Goal: Navigation & Orientation: Go to known website

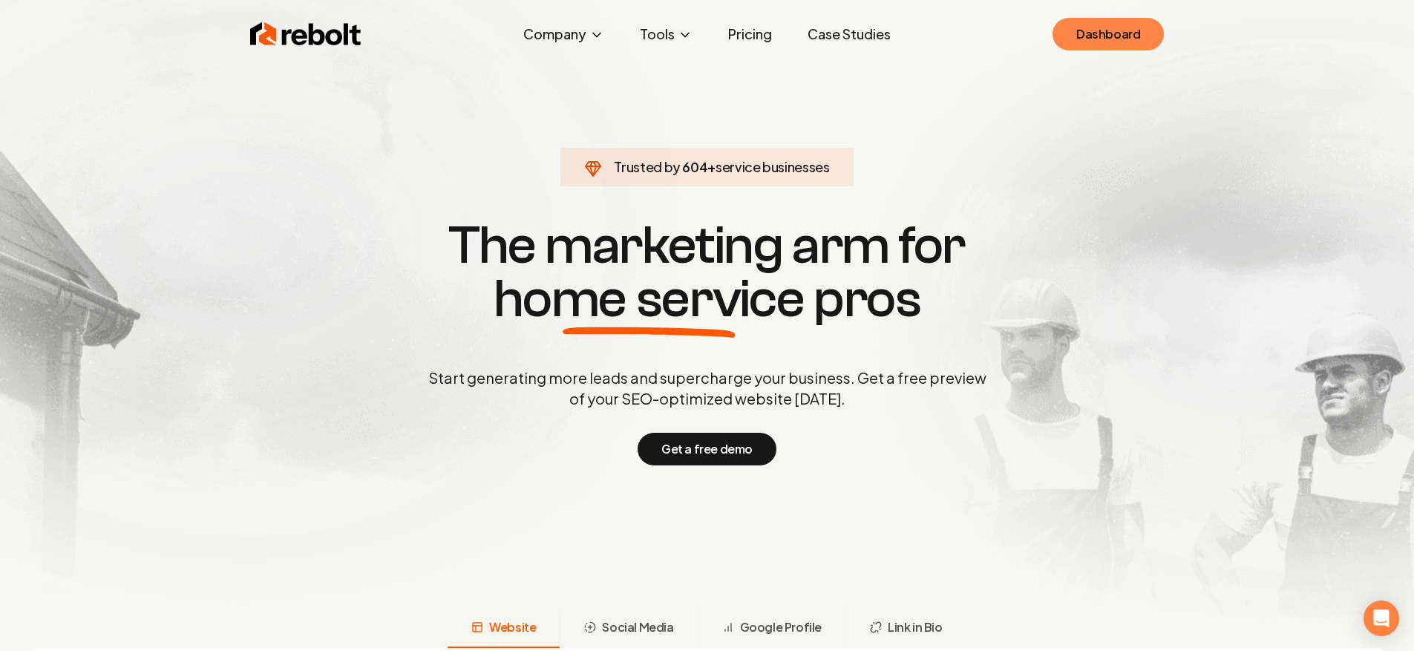
click at [1106, 28] on link "Dashboard" at bounding box center [1108, 34] width 111 height 33
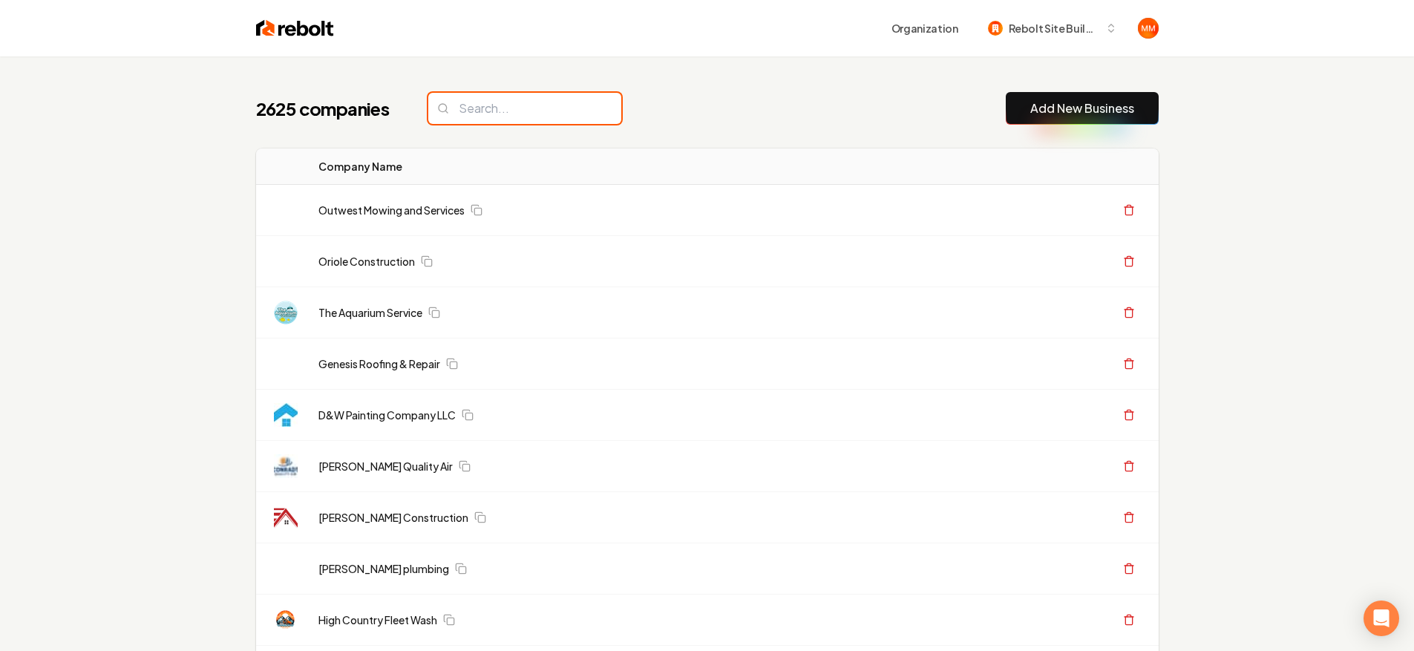
click at [508, 105] on input "search" at bounding box center [524, 108] width 193 height 31
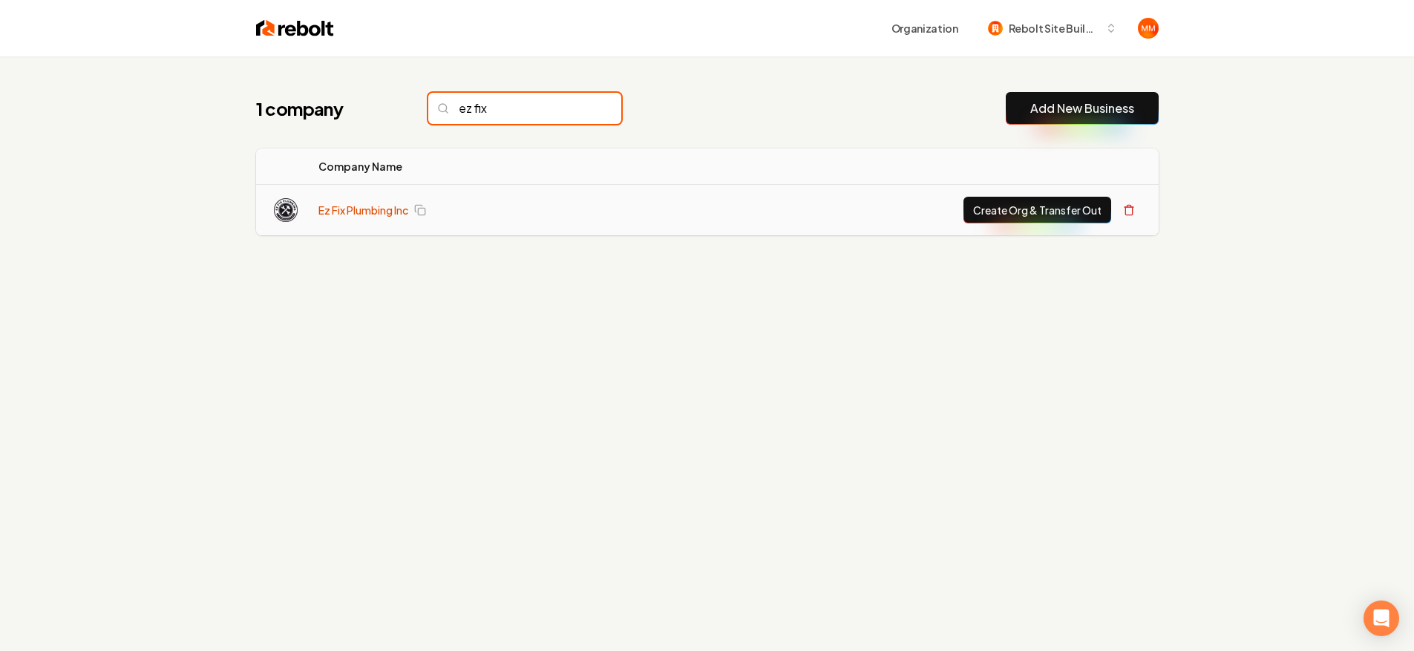
type input "ez fix"
click at [348, 215] on link "Ez Fix Plumbing Inc" at bounding box center [364, 210] width 90 height 15
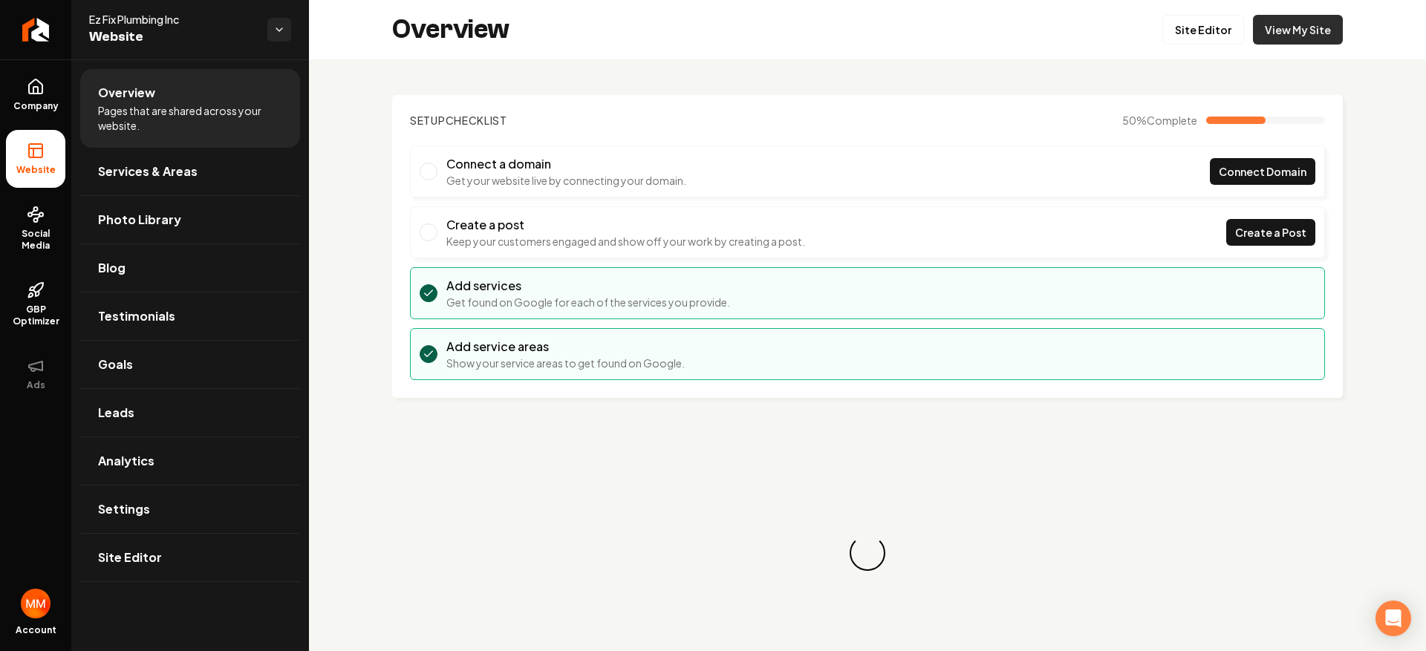
click at [1305, 22] on link "View My Site" at bounding box center [1298, 30] width 90 height 30
